Goal: Task Accomplishment & Management: Manage account settings

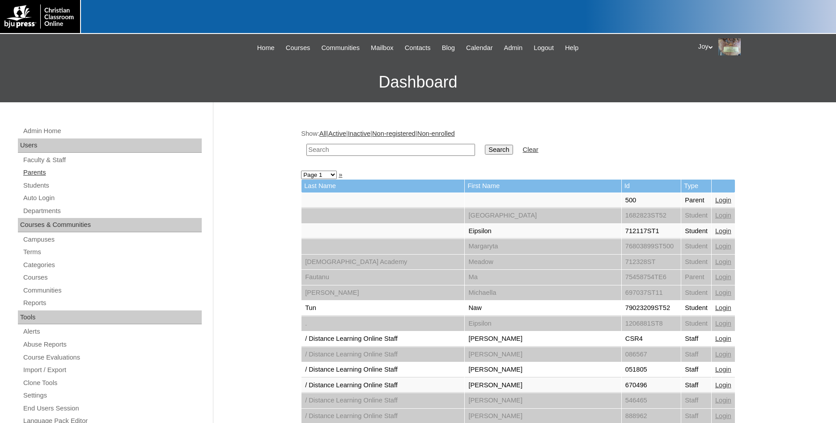
click at [30, 176] on link "Parents" at bounding box center [111, 172] width 179 height 11
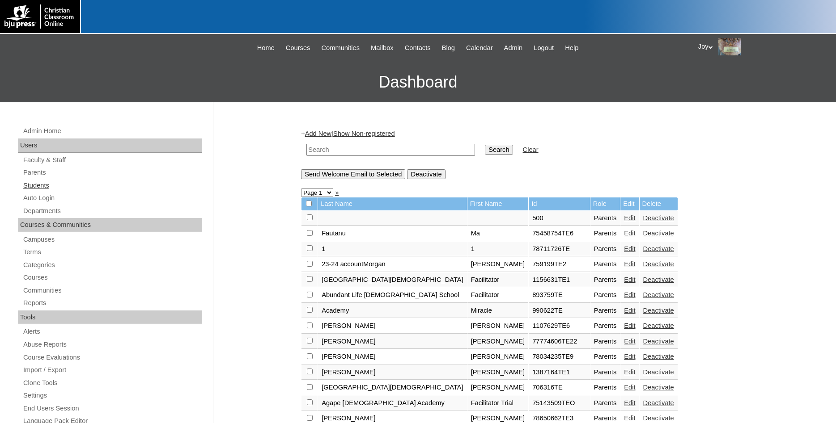
click at [83, 191] on link "Students" at bounding box center [111, 185] width 179 height 11
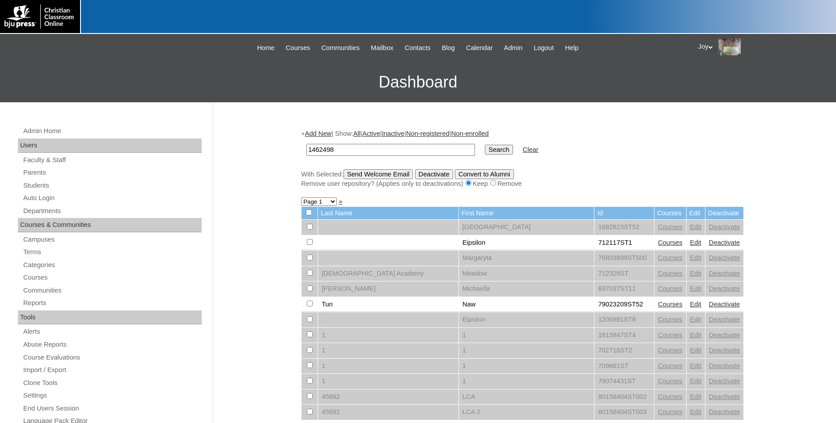
type input "1462498"
click at [485, 153] on input "Search" at bounding box center [499, 150] width 28 height 10
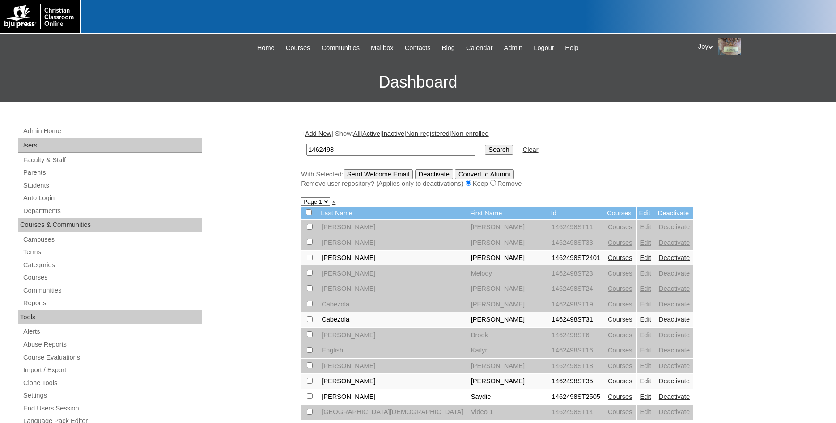
click at [640, 261] on link "Edit" at bounding box center [645, 257] width 11 height 7
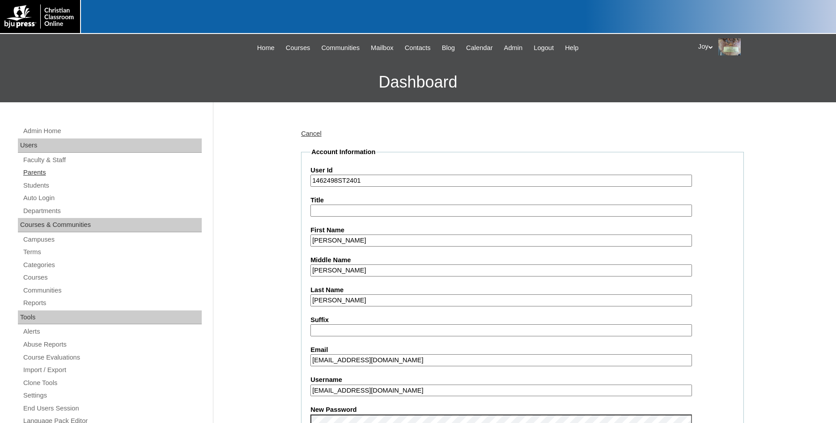
click at [41, 170] on link "Parents" at bounding box center [111, 172] width 179 height 11
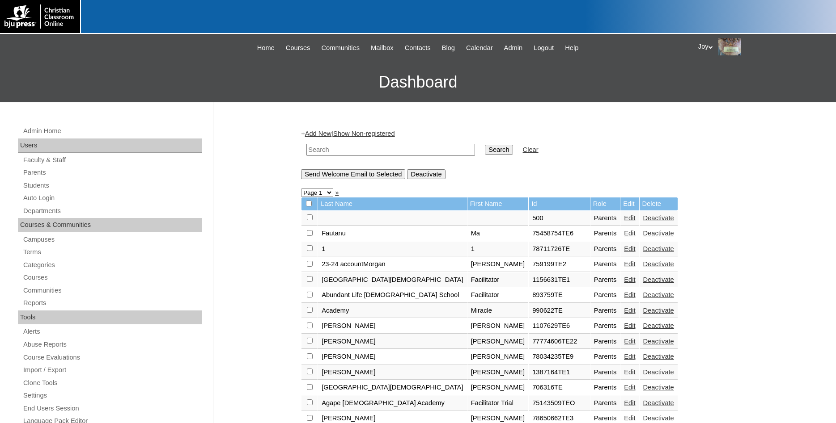
paste input "1462498"
type input "1462498"
click at [480, 160] on td "Search" at bounding box center [498, 150] width 37 height 21
click at [485, 147] on input "Search" at bounding box center [499, 150] width 28 height 10
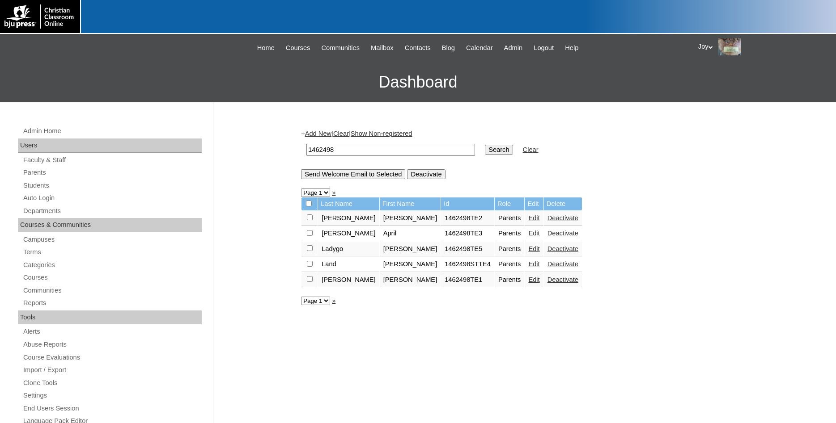
click at [78, 206] on div "Admin Home Users Faculty & Staff Parents Students Auto Login Departments Course…" at bounding box center [110, 415] width 195 height 578
click at [77, 202] on link "Auto Login" at bounding box center [111, 198] width 179 height 11
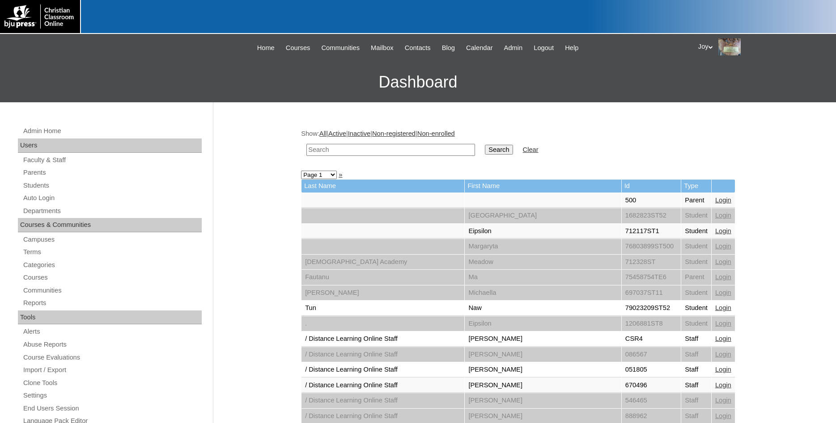
paste input "1462498"
type input "1462498"
click at [485, 149] on input "Search" at bounding box center [499, 150] width 28 height 10
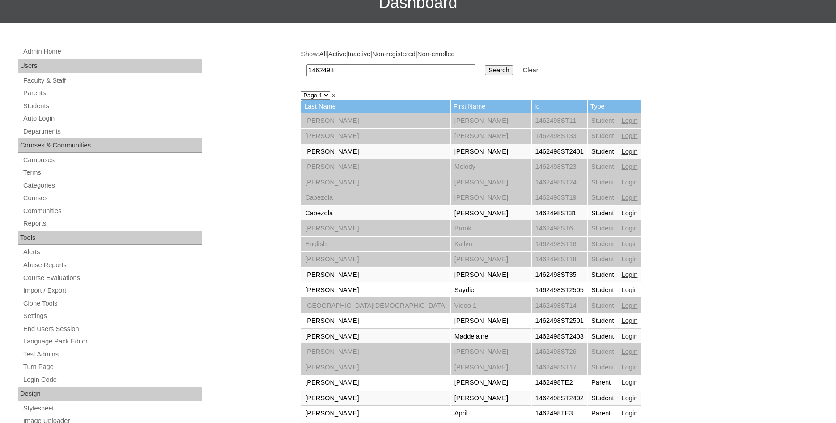
scroll to position [319, 0]
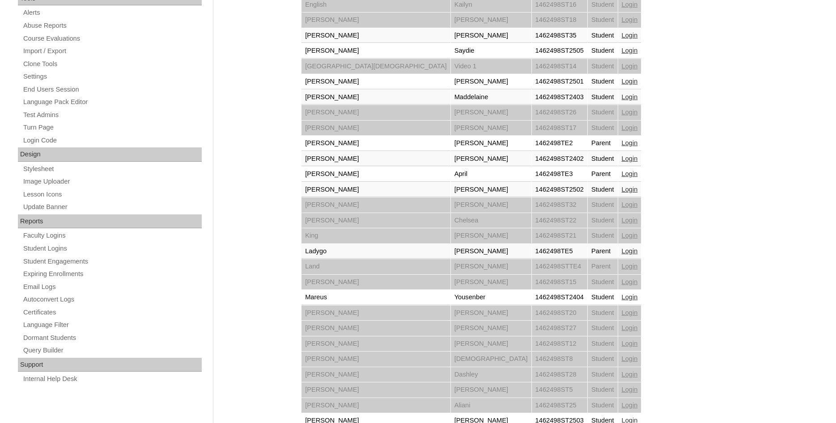
click at [622, 249] on link "Login" at bounding box center [630, 251] width 16 height 7
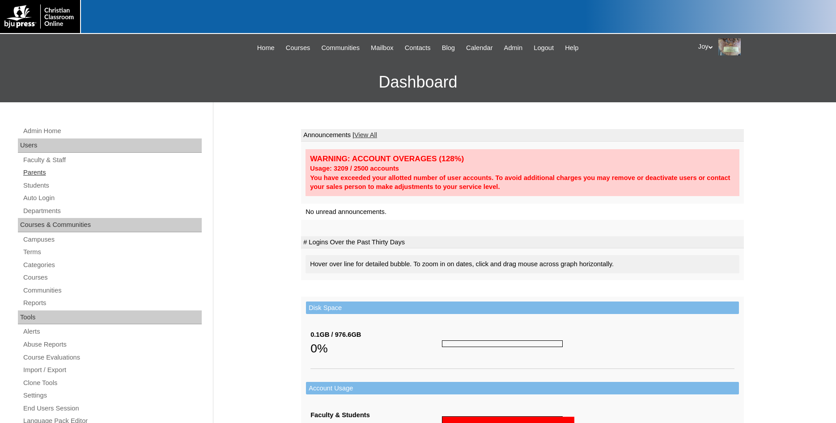
click at [30, 172] on link "Parents" at bounding box center [111, 172] width 179 height 11
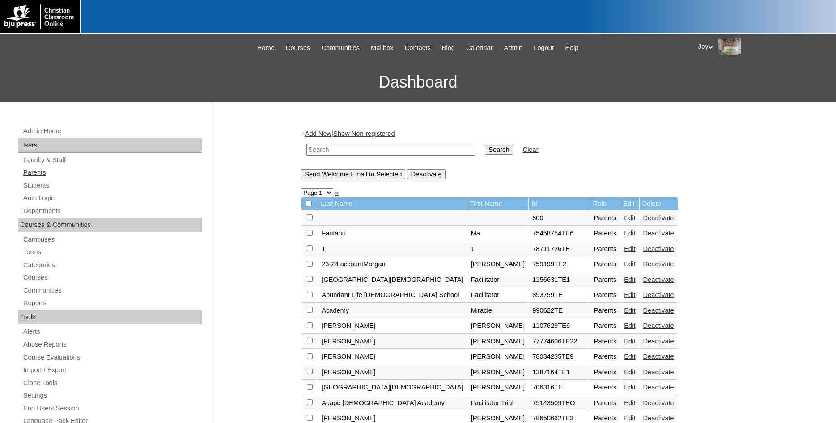
click at [41, 172] on link "Parents" at bounding box center [111, 172] width 179 height 11
click at [326, 151] on input "text" at bounding box center [390, 150] width 169 height 12
type input "77730323"
click at [485, 150] on input "Search" at bounding box center [499, 150] width 28 height 10
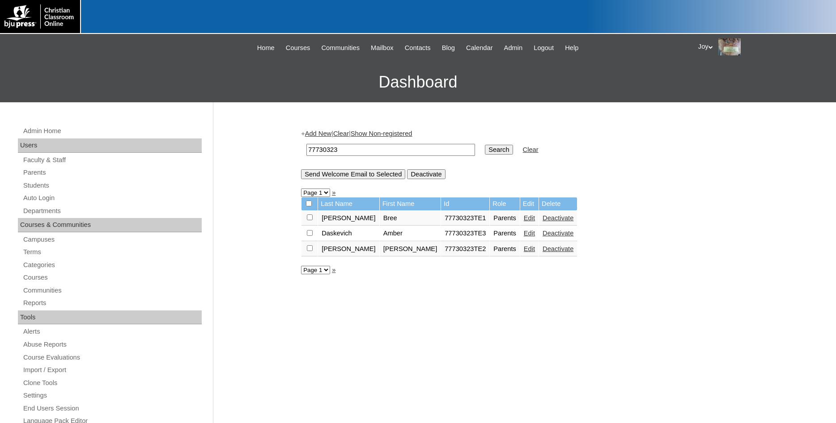
click at [318, 137] on link "Add New" at bounding box center [318, 133] width 26 height 7
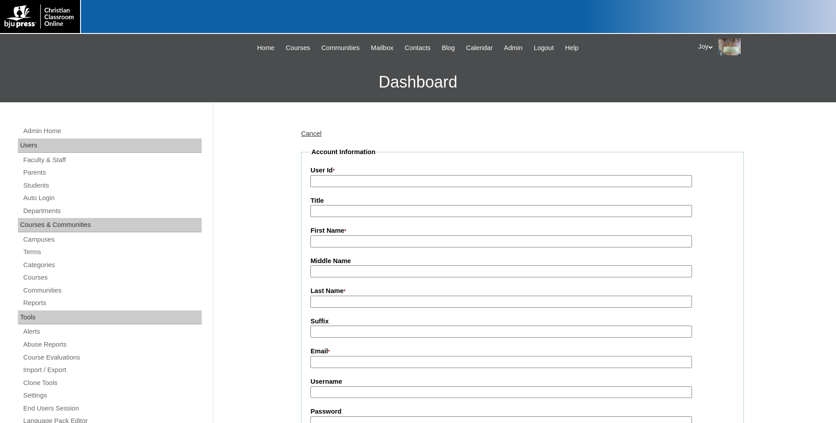
paste input "[PERSON_NAME][EMAIL_ADDRESS][DOMAIN_NAME]"
type input "[PERSON_NAME][EMAIL_ADDRESS][DOMAIN_NAME]"
drag, startPoint x: 402, startPoint y: 169, endPoint x: 396, endPoint y: 171, distance: 6.6
click at [396, 171] on label "User Id *" at bounding box center [522, 171] width 424 height 10
drag, startPoint x: 402, startPoint y: 180, endPoint x: -23, endPoint y: 110, distance: 430.2
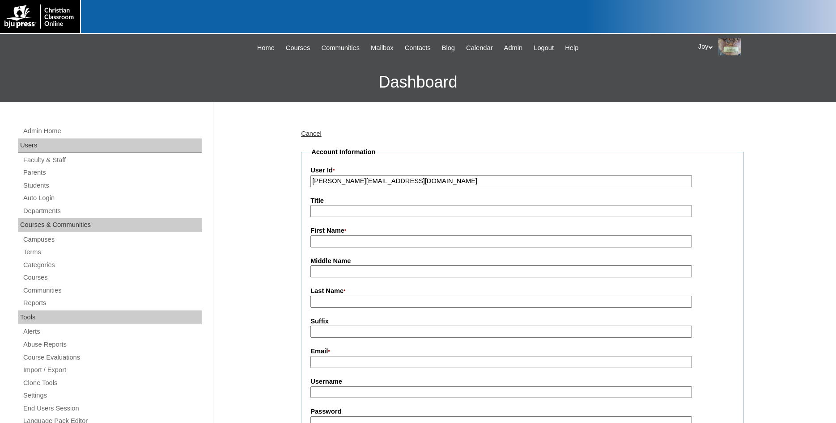
click at [310, 175] on input "leah.sangel@gmail.com" at bounding box center [500, 181] width 381 height 12
click at [41, 189] on link "Students" at bounding box center [111, 185] width 179 height 11
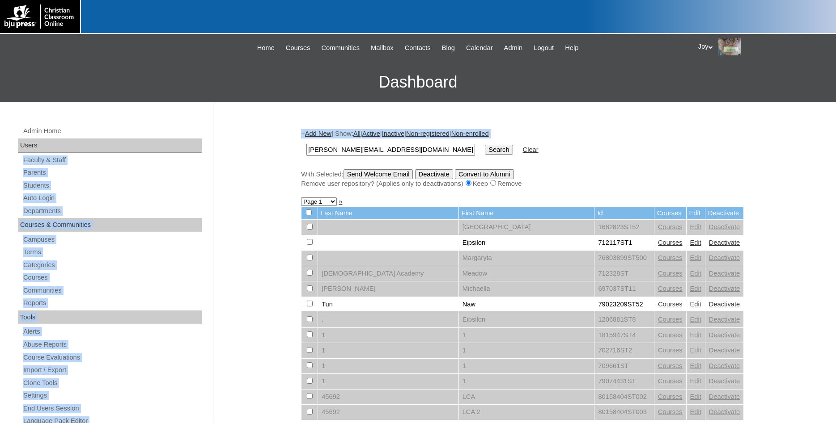
drag, startPoint x: 411, startPoint y: 144, endPoint x: 167, endPoint y: 151, distance: 244.2
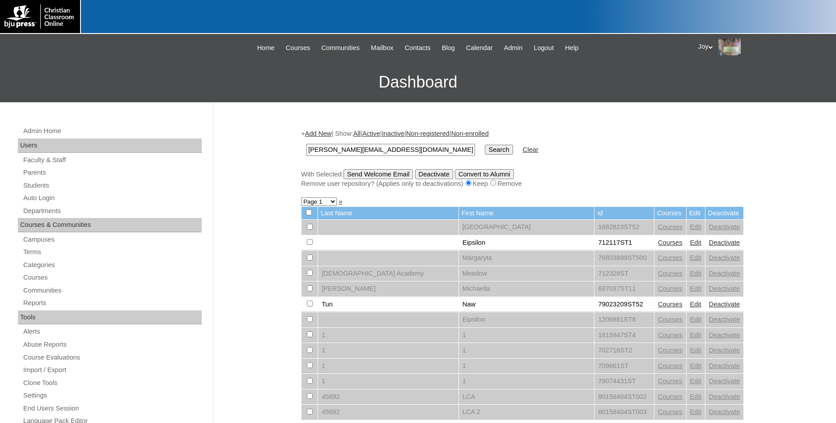
click at [403, 144] on input "leah.sangel@gmail.com" at bounding box center [390, 150] width 169 height 12
drag, startPoint x: 404, startPoint y: 146, endPoint x: 225, endPoint y: 141, distance: 179.4
click at [306, 144] on input "leah.sangel@gmail.com" at bounding box center [390, 150] width 169 height 12
type input "77730323"
click at [491, 149] on input "Search" at bounding box center [499, 150] width 28 height 10
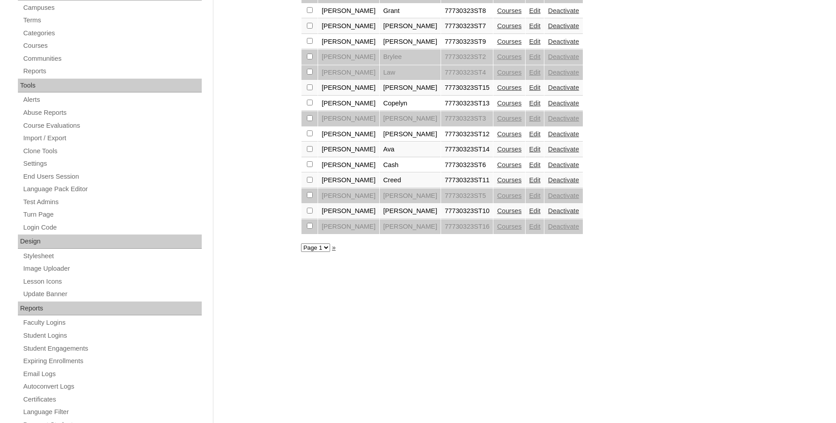
scroll to position [274, 0]
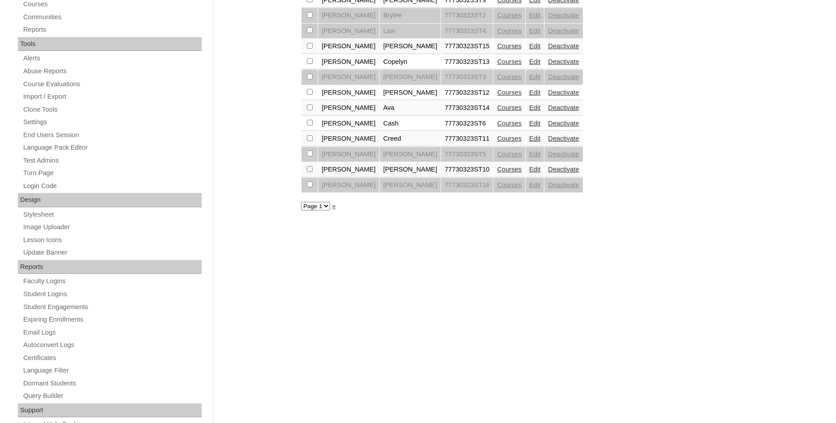
click at [497, 173] on link "Courses" at bounding box center [509, 169] width 25 height 7
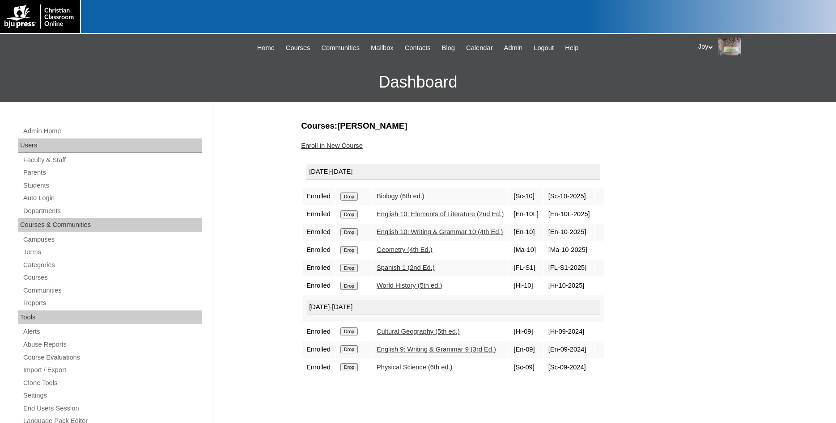
click at [352, 201] on input "Drop" at bounding box center [348, 197] width 17 height 8
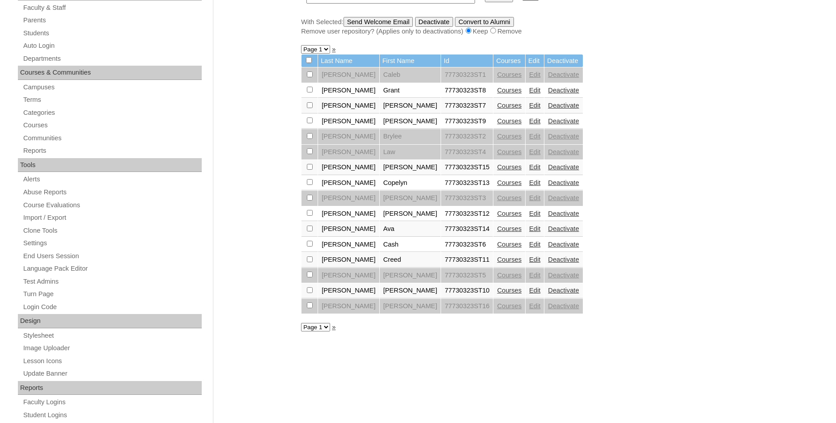
scroll to position [137, 0]
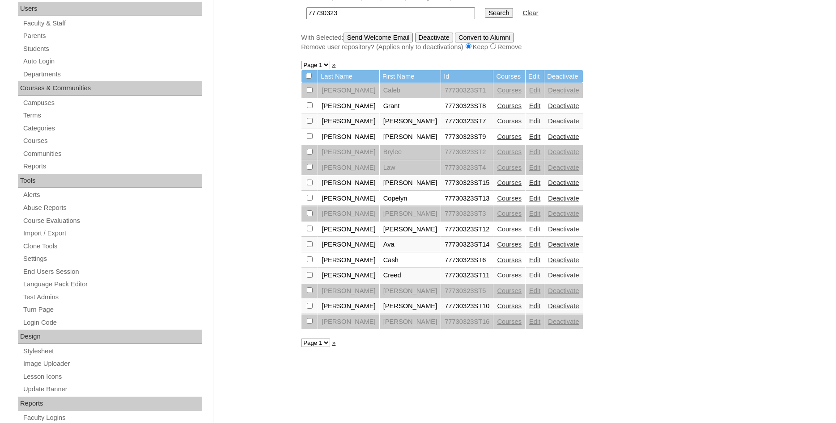
click at [497, 125] on link "Courses" at bounding box center [509, 121] width 25 height 7
click at [497, 106] on link "Courses" at bounding box center [509, 105] width 25 height 7
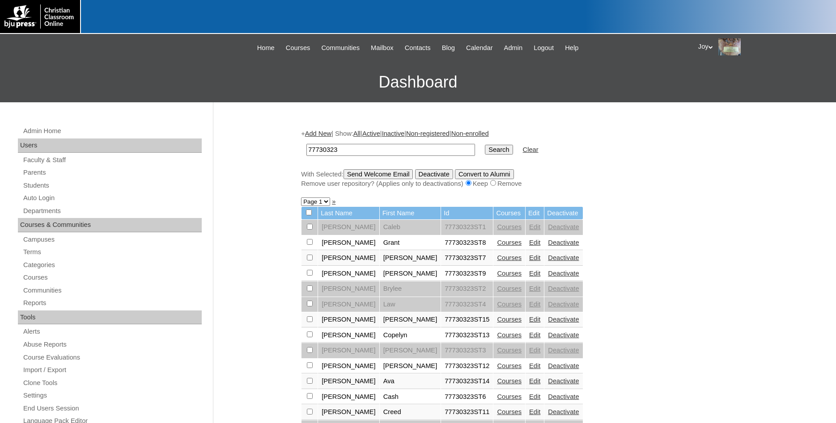
scroll to position [137, 0]
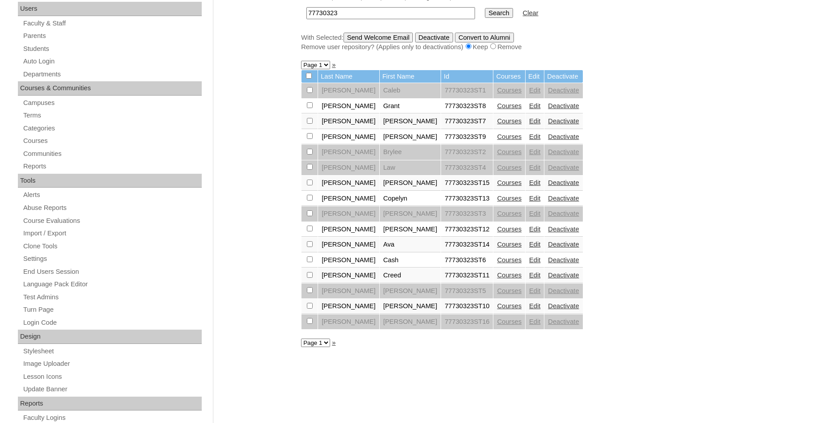
click at [497, 125] on link "Courses" at bounding box center [509, 121] width 25 height 7
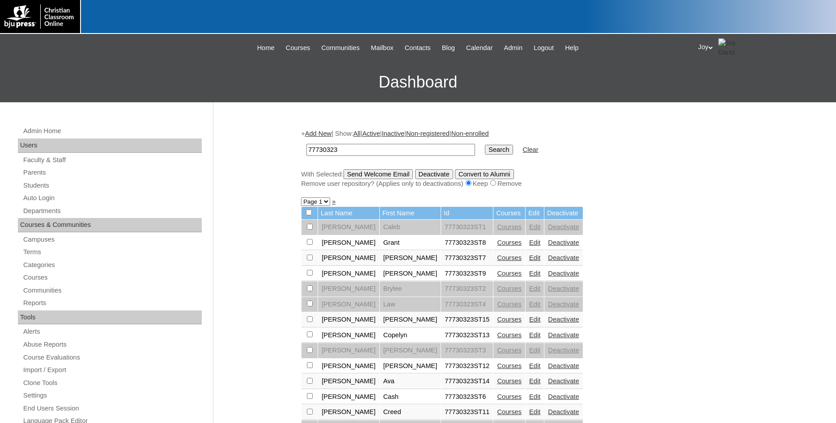
scroll to position [137, 0]
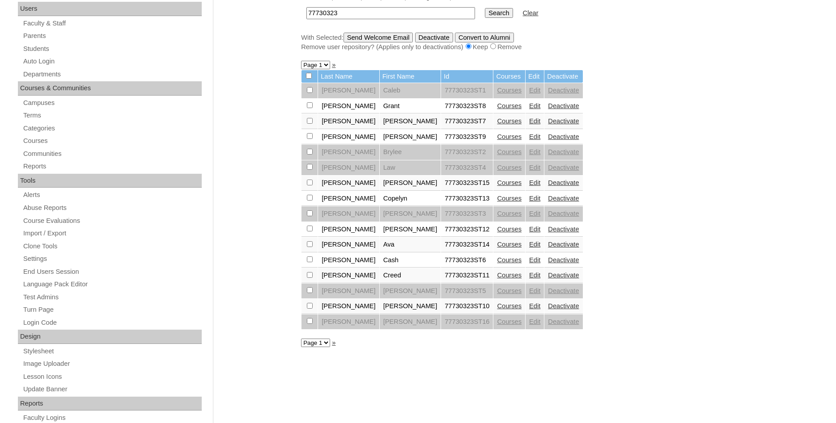
click at [497, 186] on link "Courses" at bounding box center [509, 182] width 25 height 7
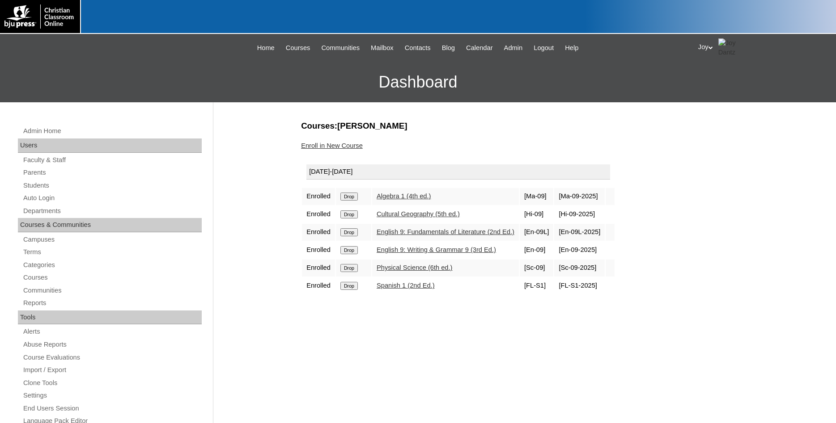
click at [350, 201] on input "Drop" at bounding box center [348, 197] width 17 height 8
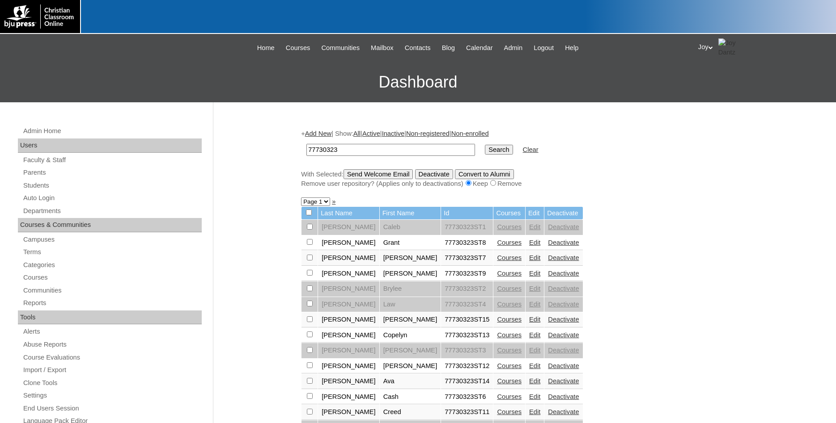
scroll to position [137, 0]
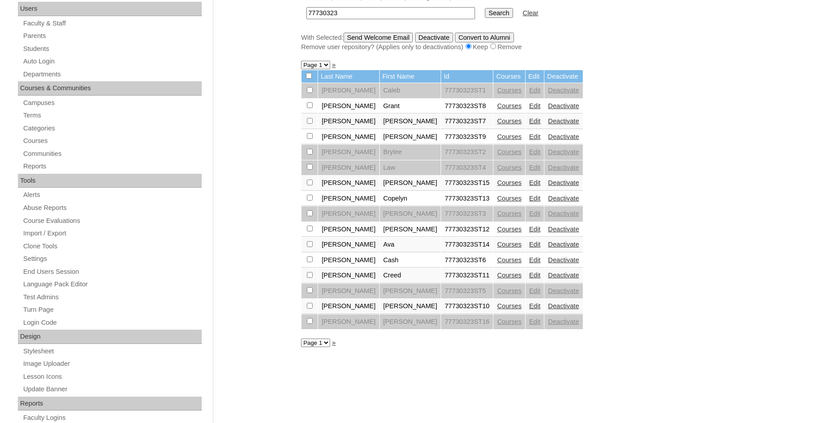
click at [497, 202] on link "Courses" at bounding box center [509, 198] width 25 height 7
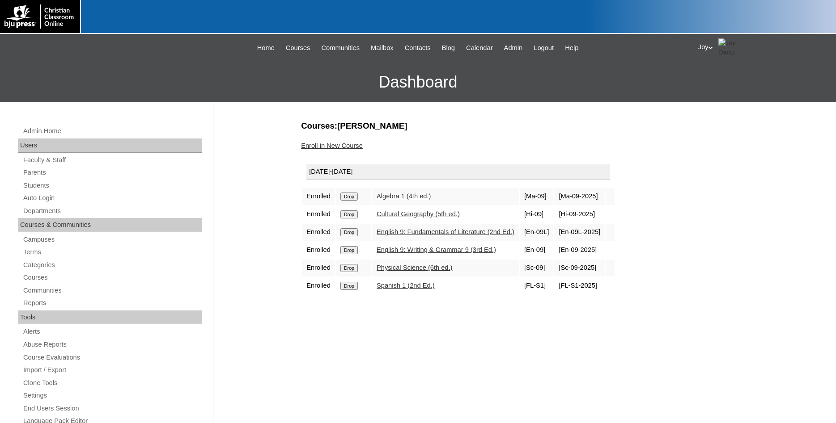
click at [350, 201] on input "Drop" at bounding box center [348, 197] width 17 height 8
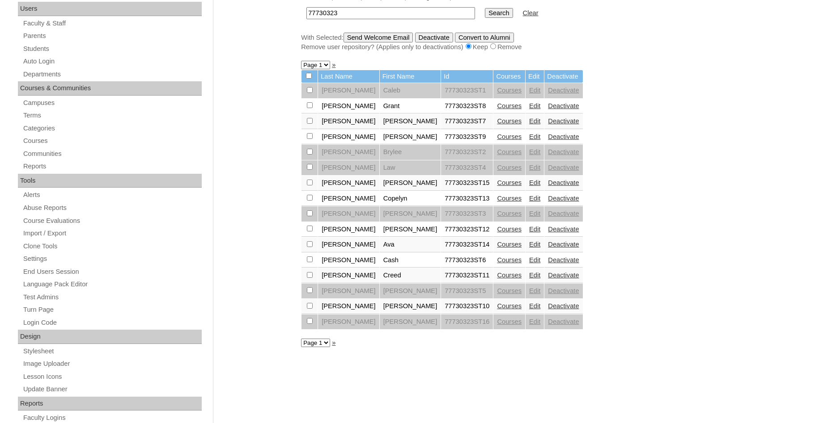
scroll to position [91, 0]
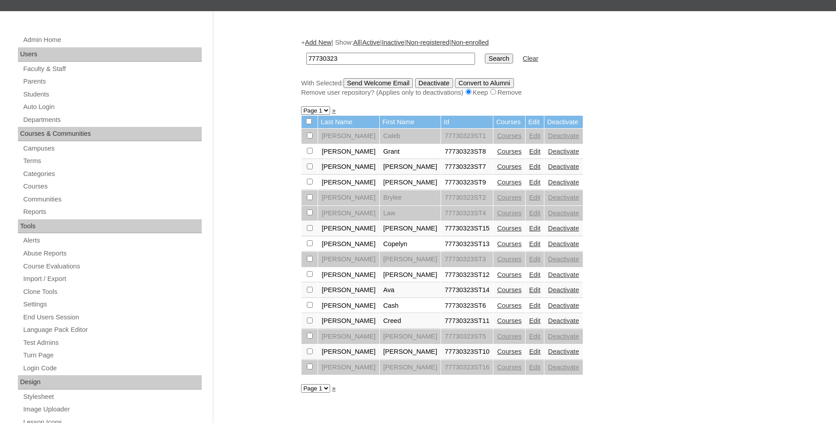
click at [497, 279] on link "Courses" at bounding box center [509, 274] width 25 height 7
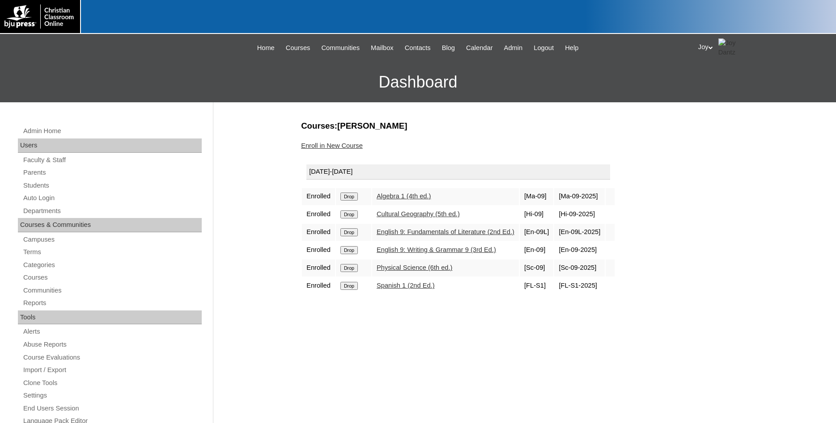
click at [350, 201] on input "Drop" at bounding box center [348, 197] width 17 height 8
click at [350, 148] on link "Enroll in New Course" at bounding box center [332, 145] width 62 height 7
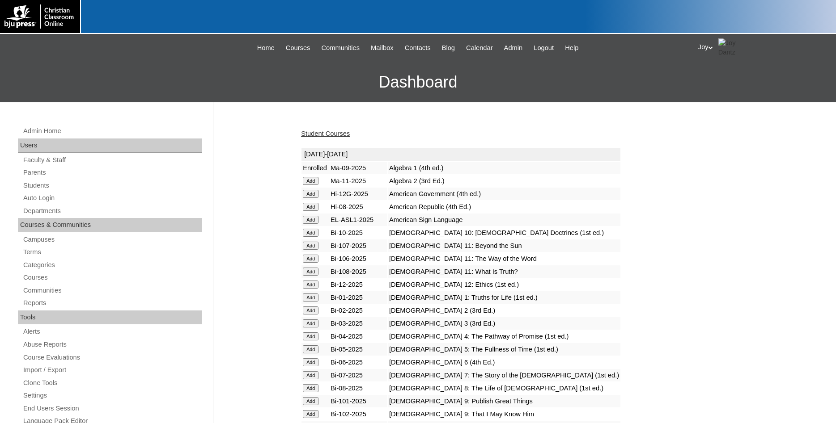
click at [305, 185] on input "Add" at bounding box center [311, 181] width 16 height 8
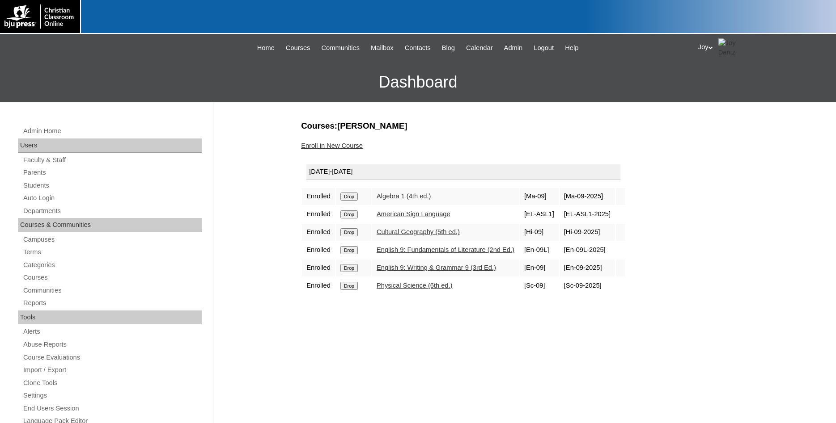
click at [351, 201] on input "Drop" at bounding box center [348, 197] width 17 height 8
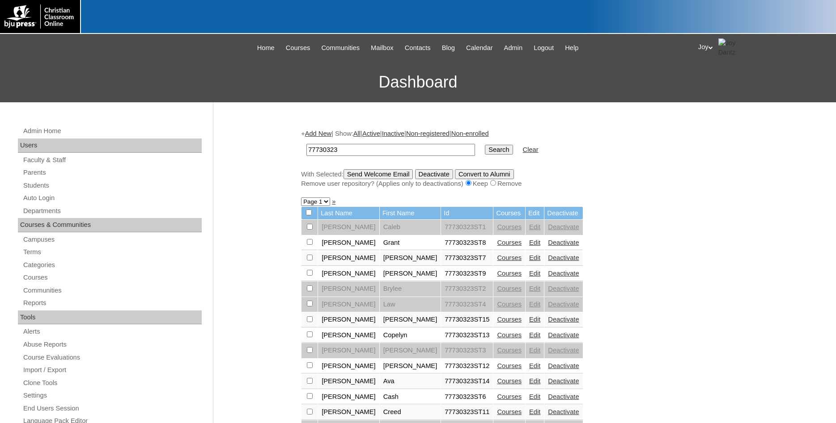
scroll to position [91, 0]
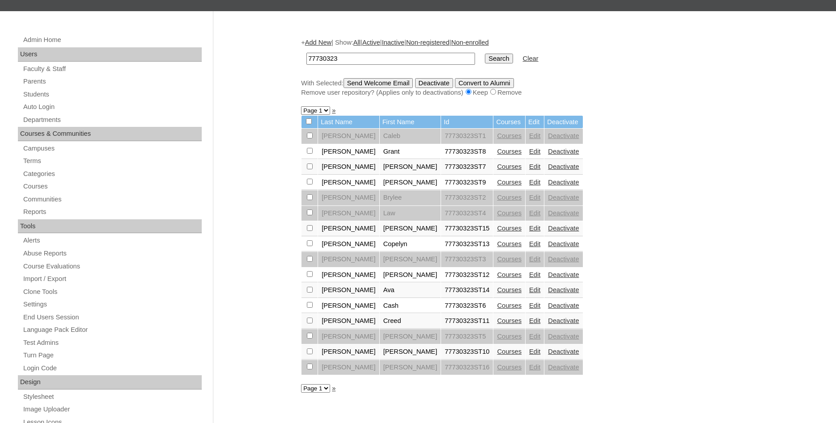
click at [497, 232] on link "Courses" at bounding box center [509, 228] width 25 height 7
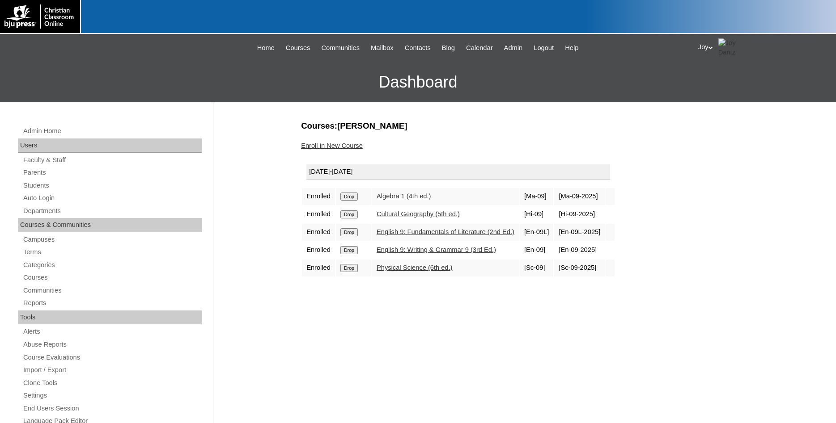
click at [348, 201] on input "Drop" at bounding box center [348, 197] width 17 height 8
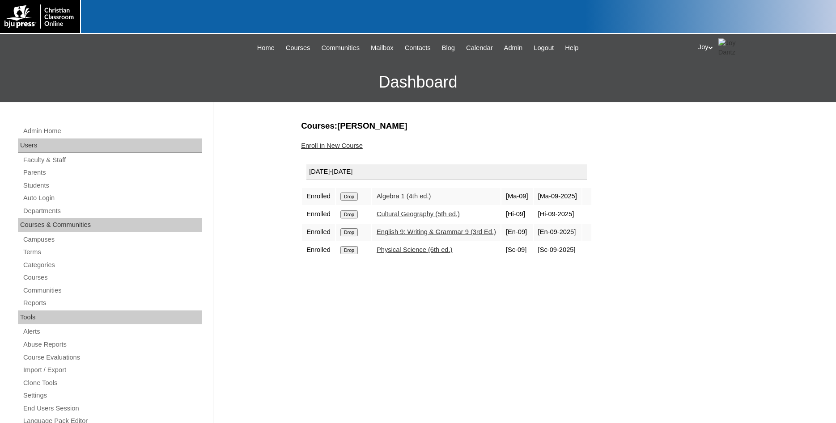
click at [331, 148] on link "Enroll in New Course" at bounding box center [332, 145] width 62 height 7
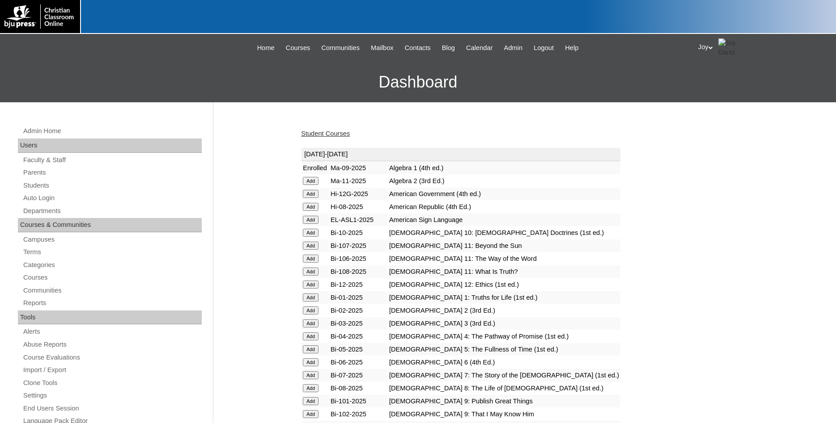
click at [315, 185] on input "Add" at bounding box center [311, 181] width 16 height 8
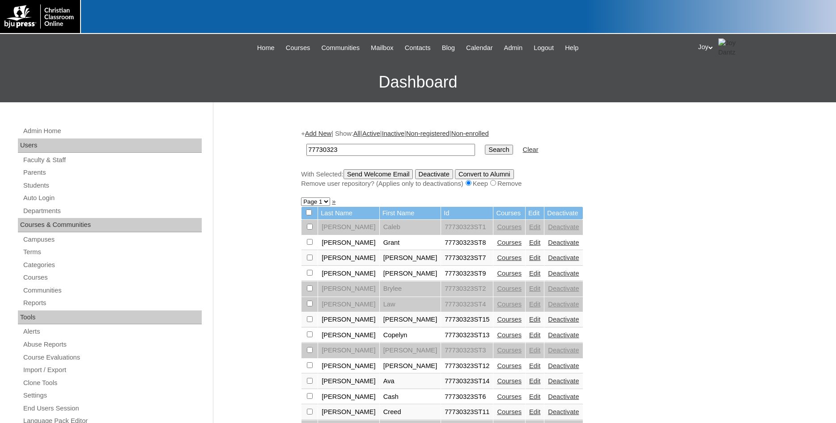
scroll to position [91, 0]
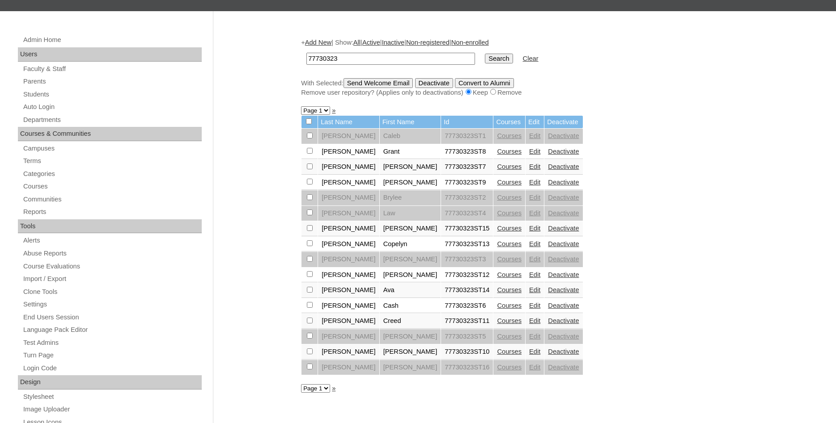
click at [497, 248] on link "Courses" at bounding box center [509, 244] width 25 height 7
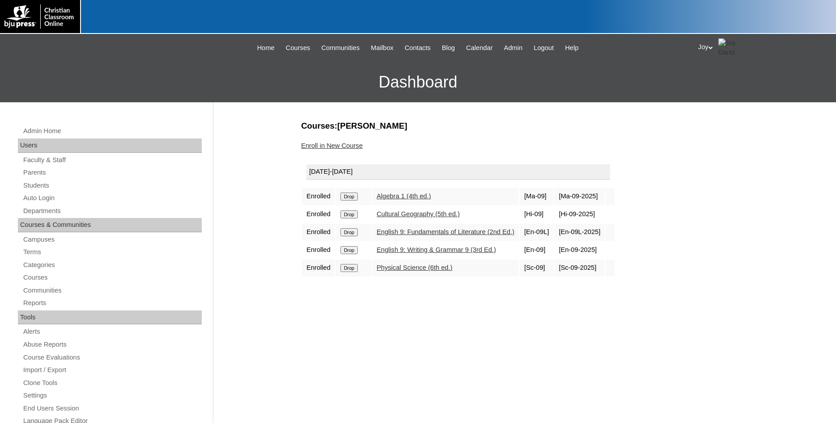
click at [350, 201] on input "Drop" at bounding box center [348, 197] width 17 height 8
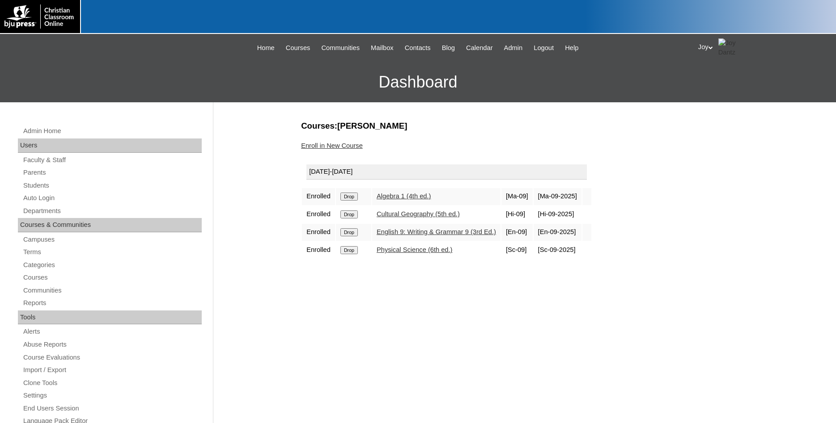
click at [339, 146] on link "Enroll in New Course" at bounding box center [332, 145] width 62 height 7
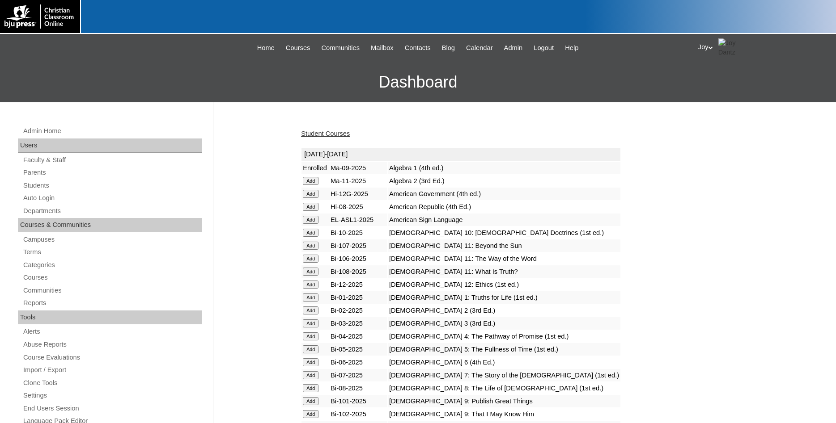
click at [315, 185] on input "Add" at bounding box center [311, 181] width 16 height 8
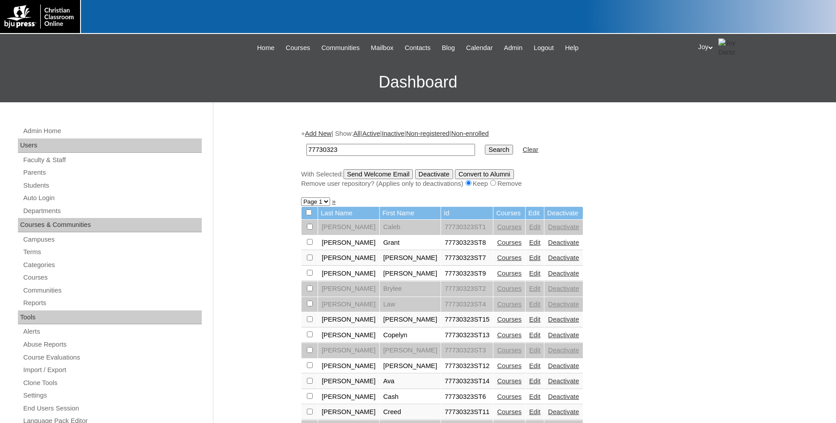
scroll to position [91, 0]
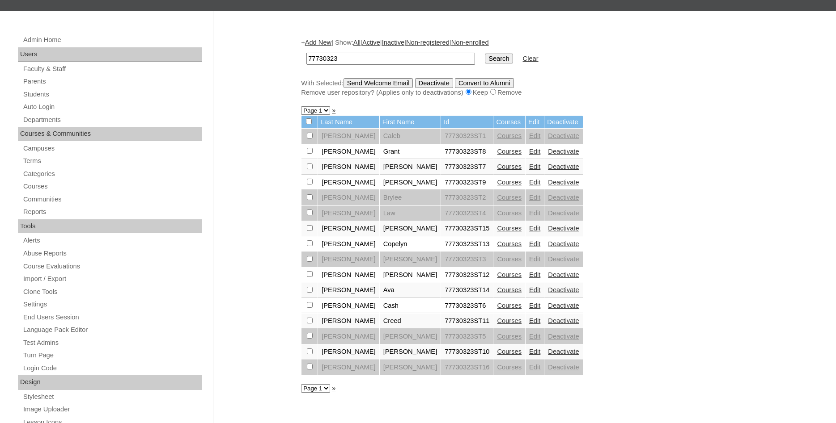
click at [497, 294] on link "Courses" at bounding box center [509, 290] width 25 height 7
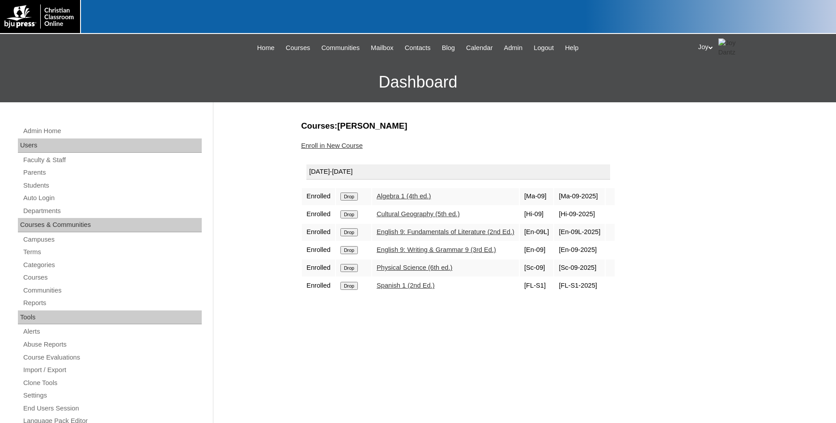
click at [344, 201] on input "Drop" at bounding box center [348, 197] width 17 height 8
click at [345, 201] on input "Drop" at bounding box center [348, 197] width 17 height 8
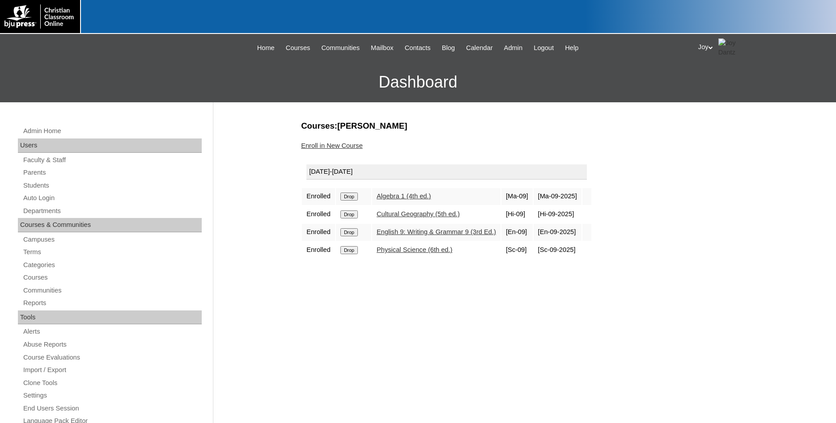
click at [338, 144] on link "Enroll in New Course" at bounding box center [332, 145] width 62 height 7
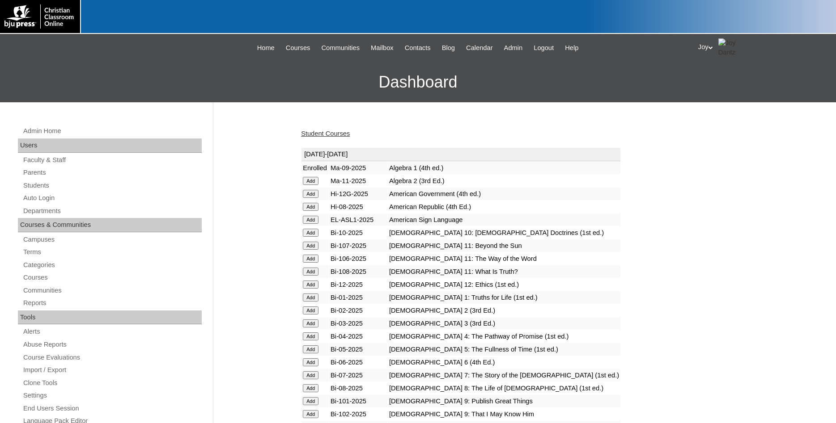
click at [311, 185] on input "Add" at bounding box center [311, 181] width 16 height 8
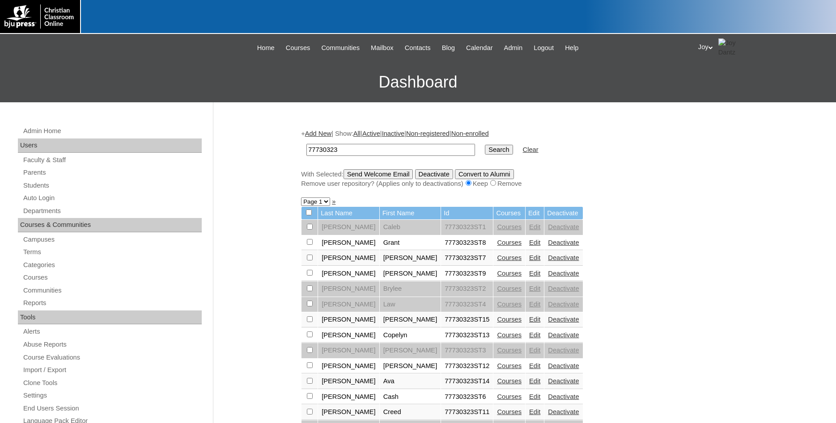
scroll to position [91, 0]
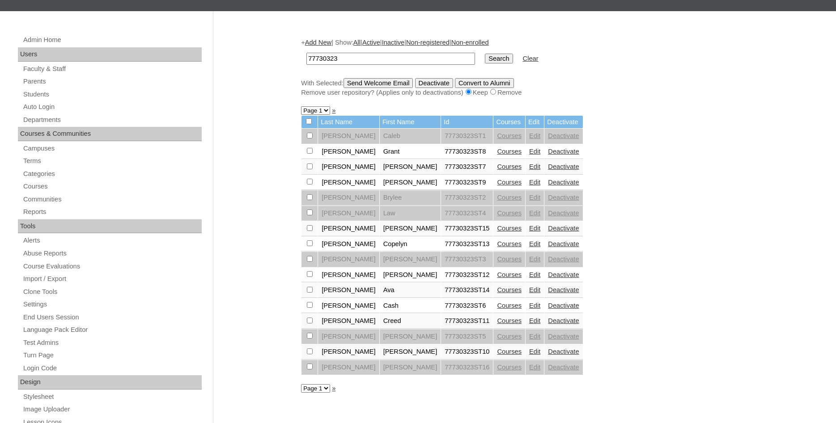
click at [497, 355] on link "Courses" at bounding box center [509, 351] width 25 height 7
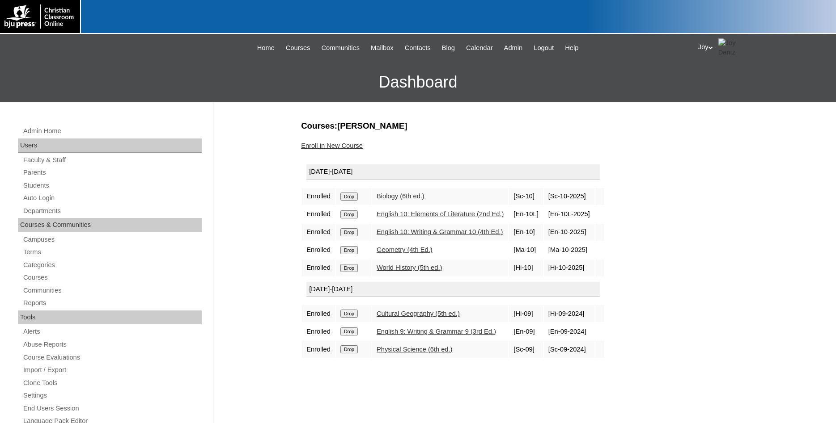
click at [346, 144] on link "Enroll in New Course" at bounding box center [332, 145] width 62 height 7
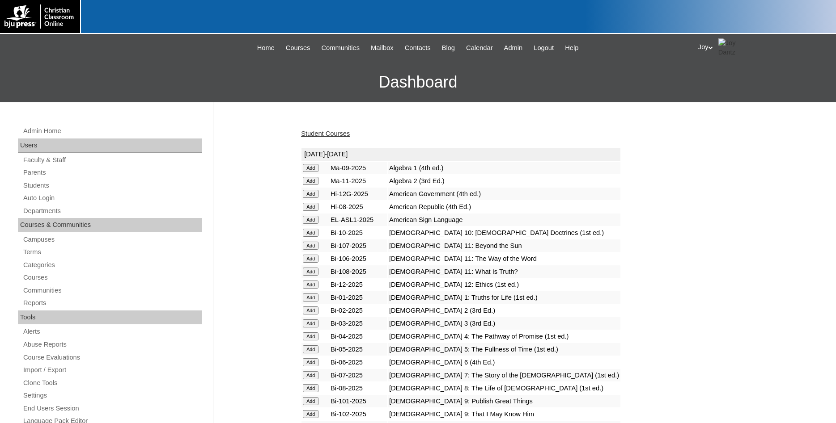
click at [315, 172] on input "Add" at bounding box center [311, 168] width 16 height 8
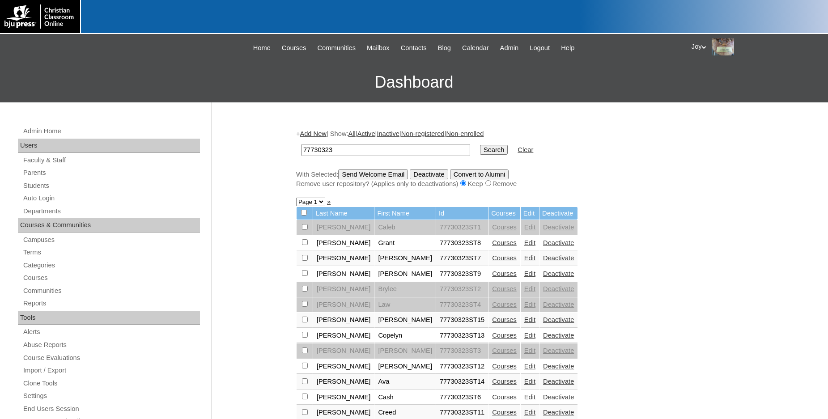
scroll to position [91, 0]
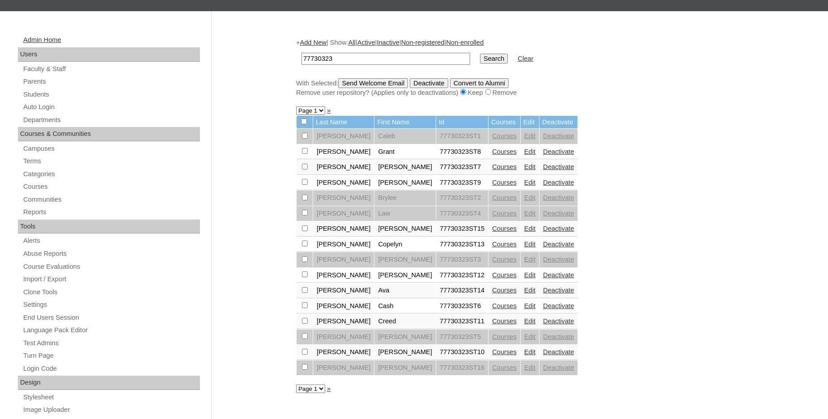
drag, startPoint x: 376, startPoint y: 58, endPoint x: 183, endPoint y: 44, distance: 192.7
click at [301, 53] on input "77730323" at bounding box center [385, 59] width 169 height 12
type input "759199"
click at [484, 51] on td "Search" at bounding box center [493, 58] width 37 height 21
click at [484, 58] on input "Search" at bounding box center [494, 59] width 28 height 10
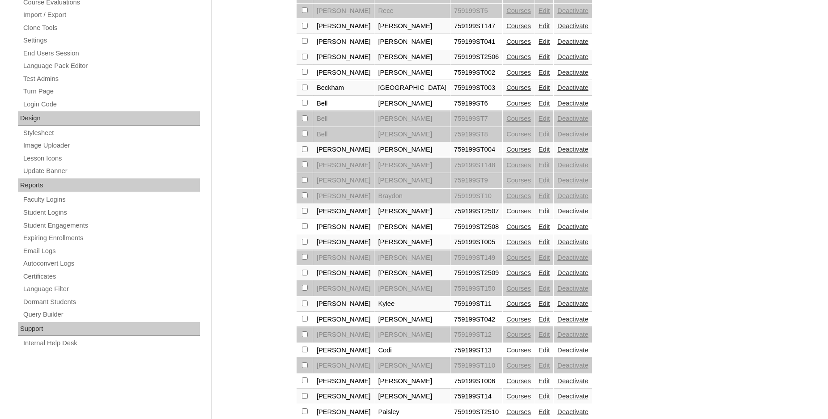
scroll to position [410, 0]
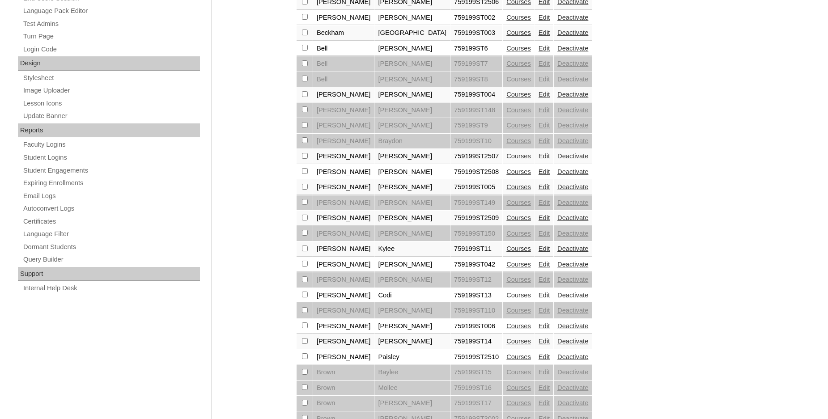
checkbox input "true"
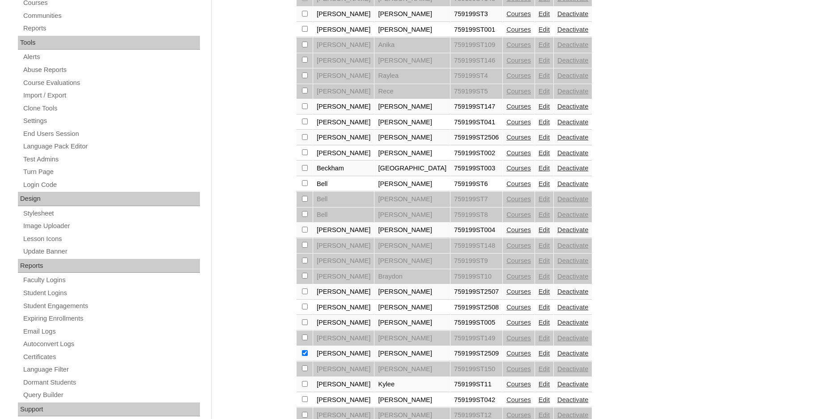
scroll to position [137, 0]
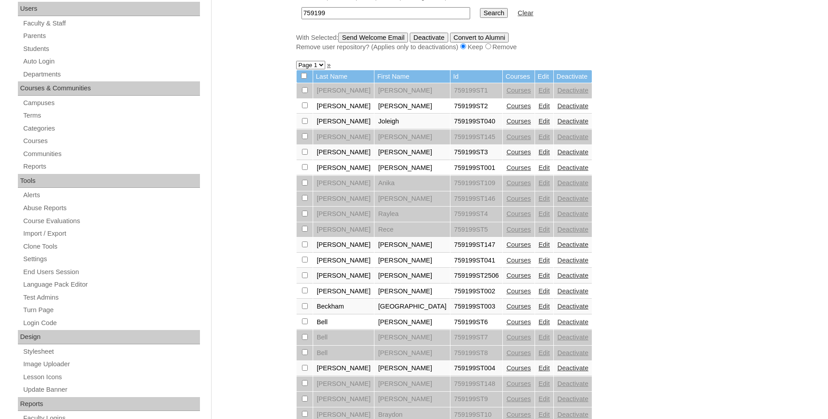
click at [363, 42] on input "Send Welcome Email" at bounding box center [373, 38] width 70 height 10
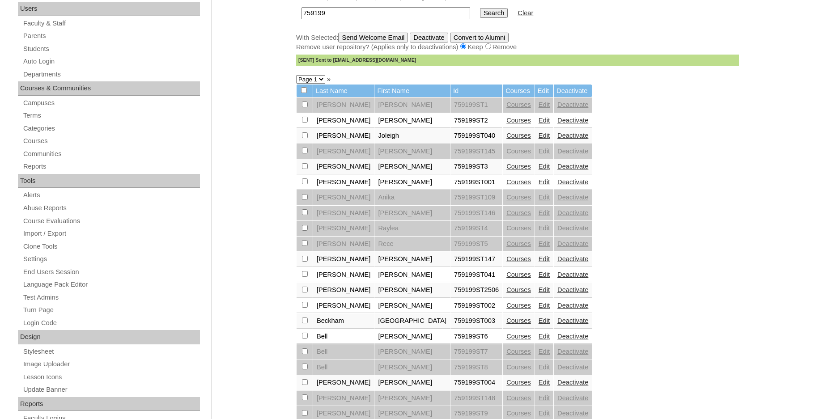
click at [303, 107] on input "checkbox" at bounding box center [305, 104] width 6 height 6
checkbox input "true"
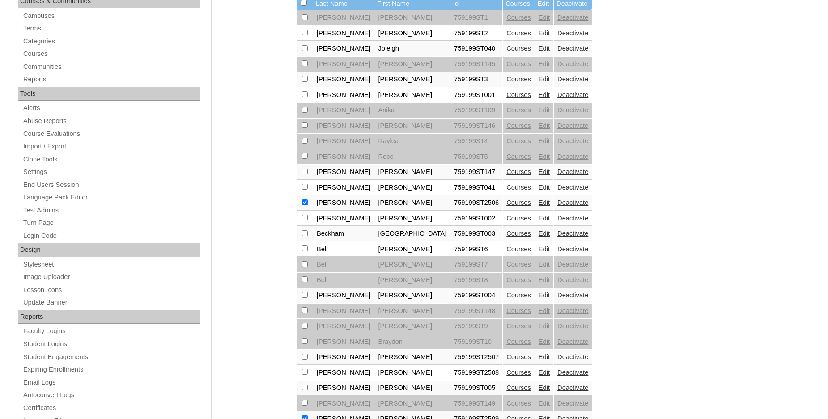
scroll to position [274, 0]
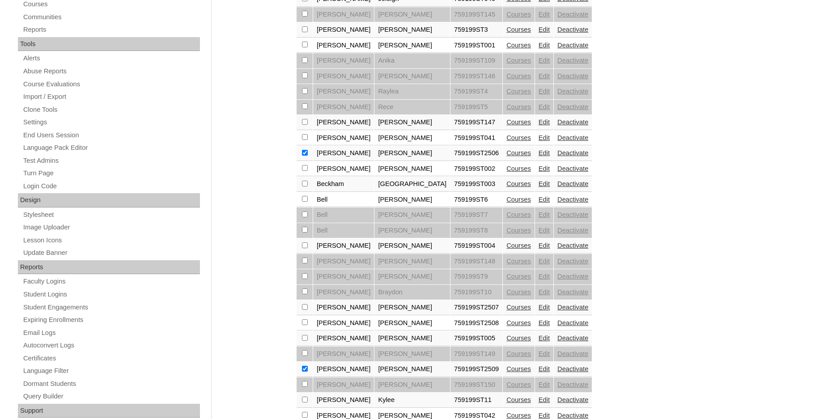
checkbox input "false"
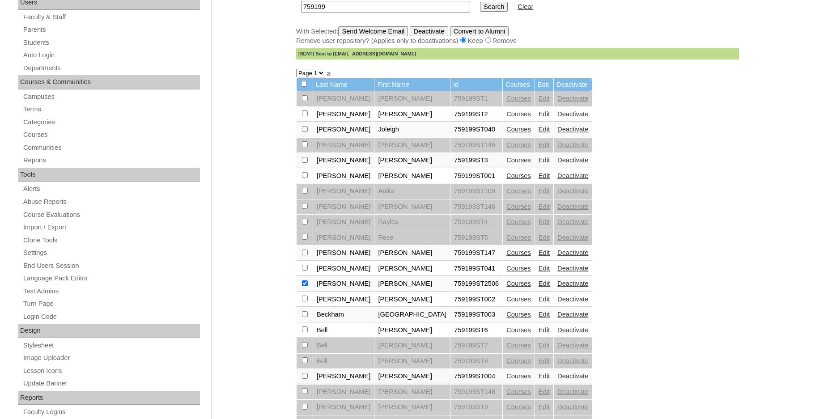
scroll to position [137, 0]
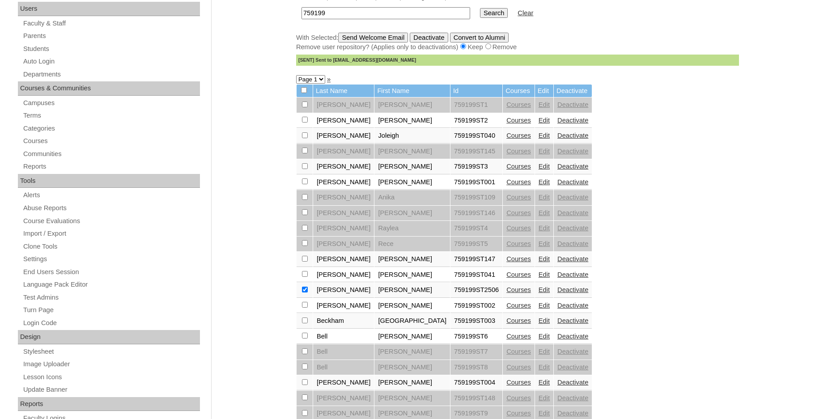
click at [365, 42] on input "Send Welcome Email" at bounding box center [373, 38] width 70 height 10
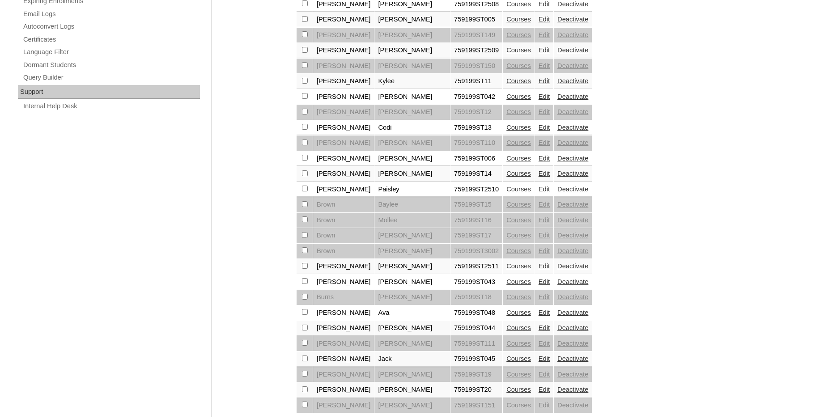
scroll to position [629, 0]
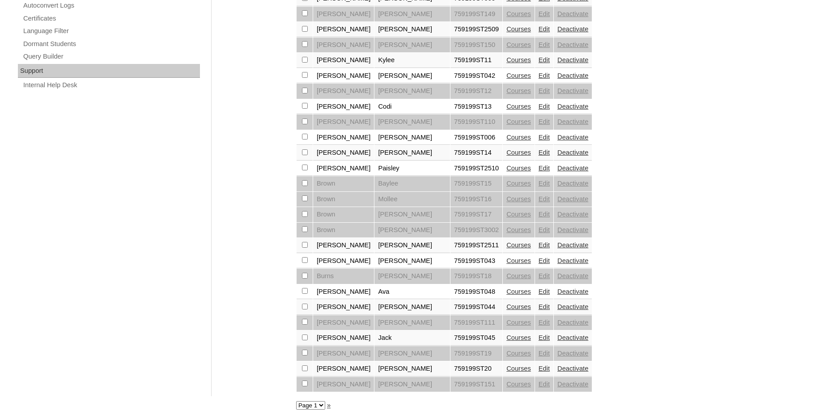
click at [296, 401] on select "Page 1 Page 2 Page 3 Page 4 Page 5 Page 6 Page 7" at bounding box center [310, 405] width 29 height 8
select select "admin_students.php?q=759199&submit=Search&page=2"
click option "Page 2" at bounding box center [0, 0] width 0 height 0
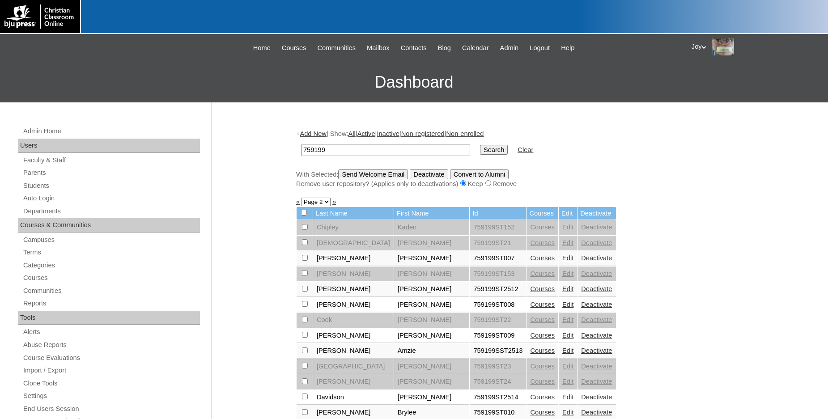
scroll to position [319, 0]
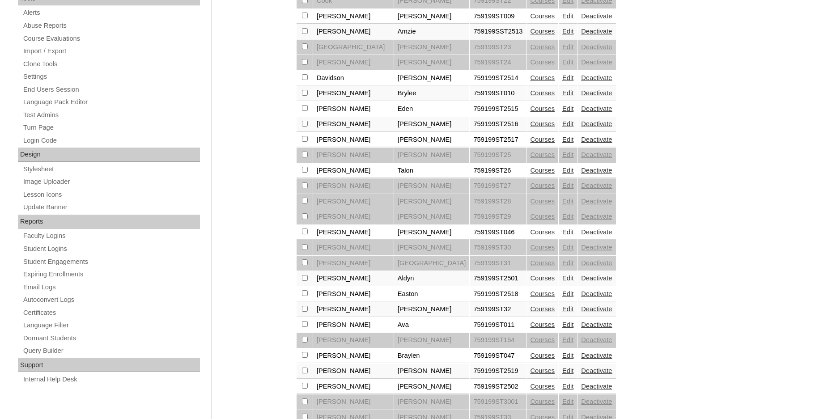
checkbox input "true"
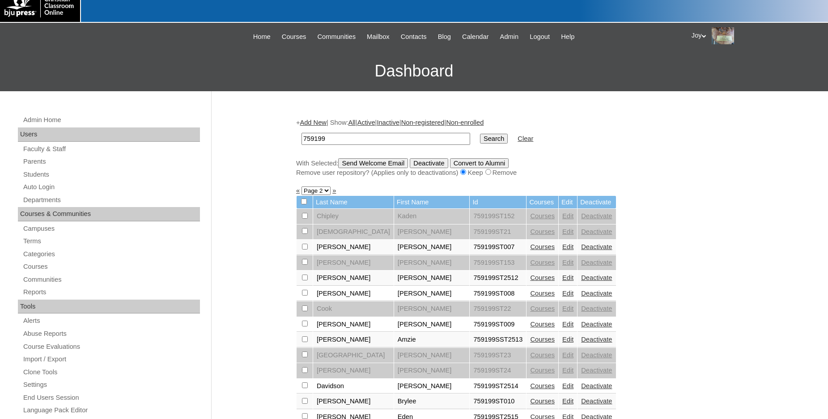
scroll to position [0, 0]
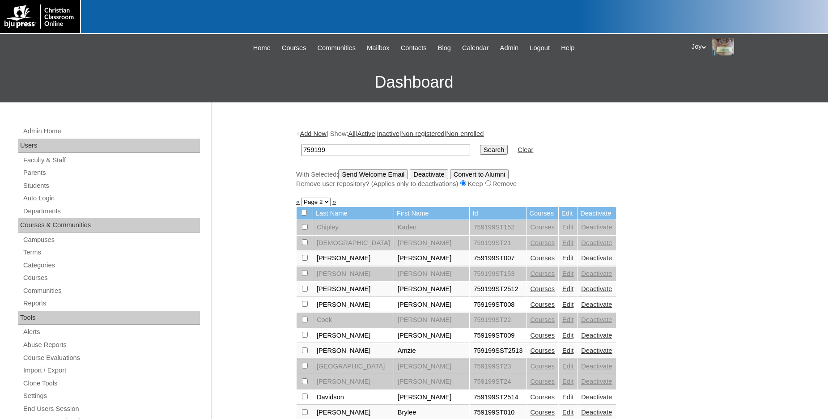
click at [378, 176] on input "Send Welcome Email" at bounding box center [373, 174] width 70 height 10
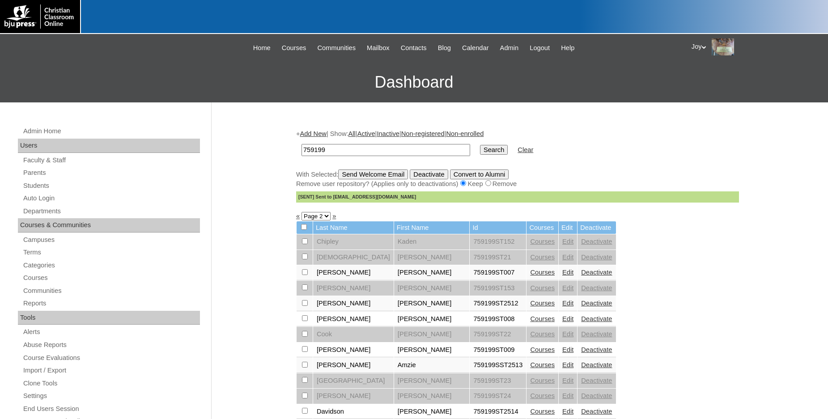
click at [301, 212] on select "Page 1 Page 2 Page 3 Page 4 Page 5 Page 6 Page 7" at bounding box center [315, 216] width 29 height 8
select select "admin_students.php?q=759199&submit=Search&page=3"
click option "Page 3" at bounding box center [0, 0] width 0 height 0
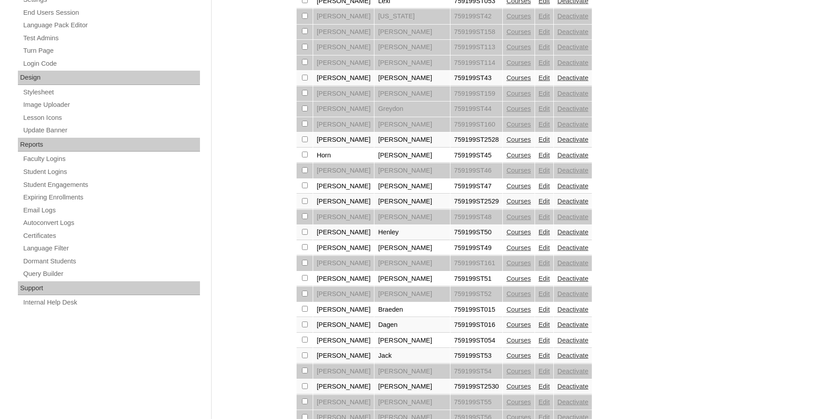
scroll to position [547, 0]
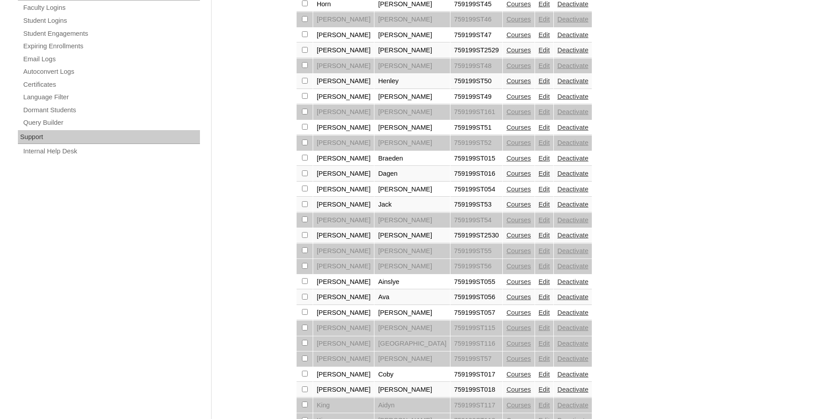
checkbox input "true"
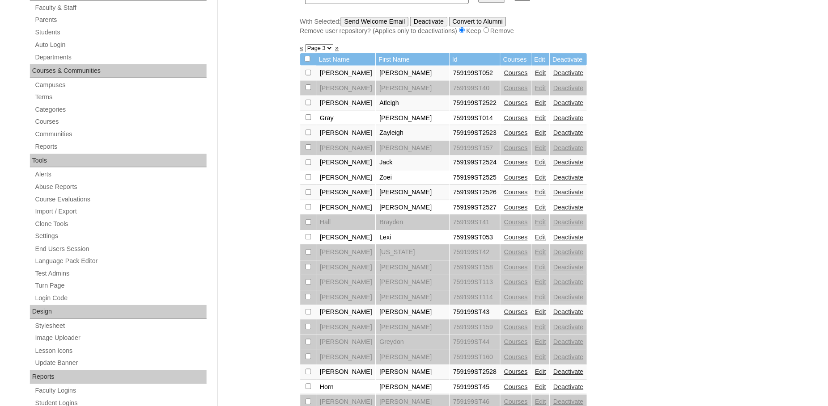
scroll to position [0, 0]
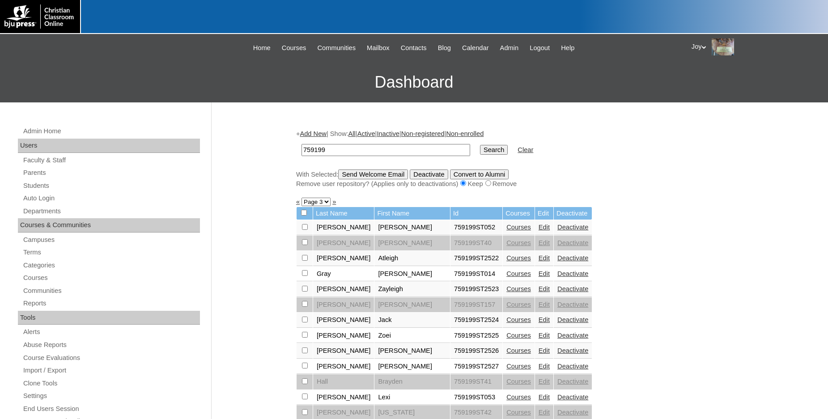
click at [359, 175] on input "Send Welcome Email" at bounding box center [373, 174] width 70 height 10
